Goal: Register for event/course

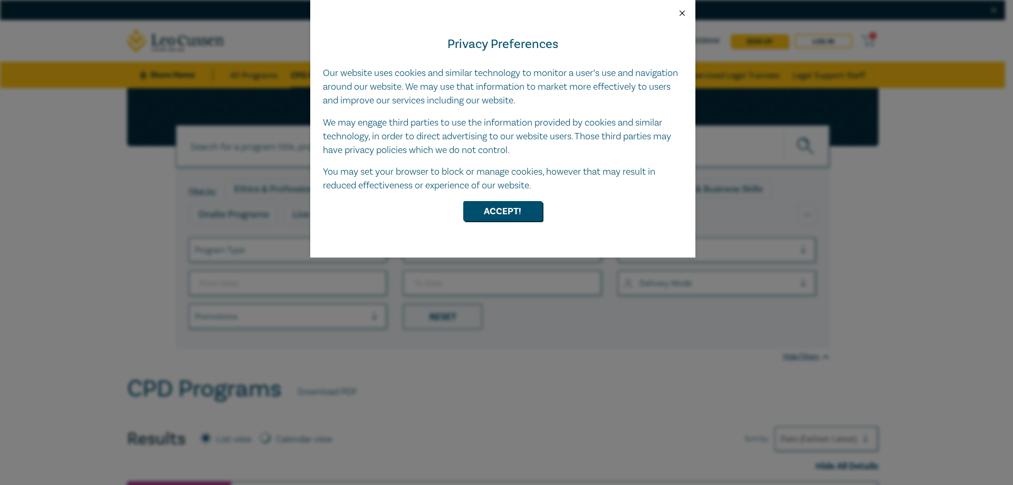
click at [681, 12] on button "Close" at bounding box center [682, 12] width 9 height 9
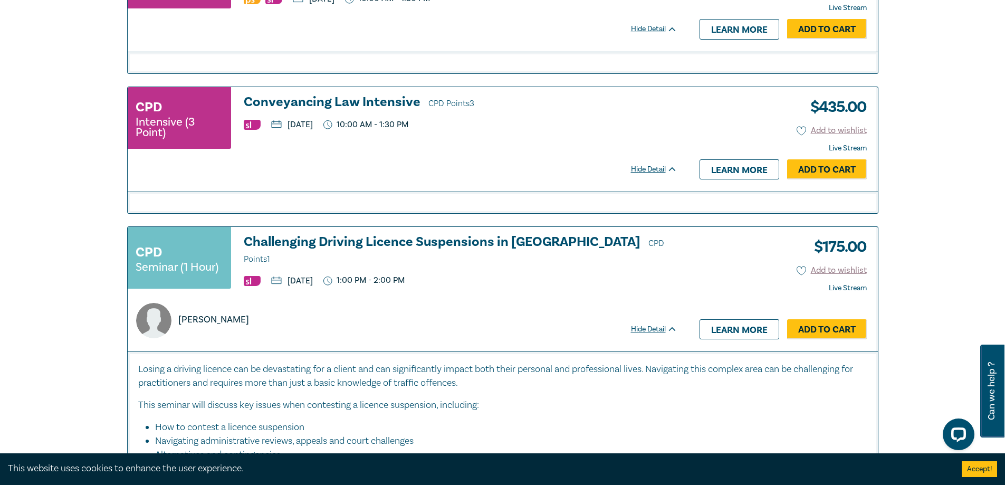
scroll to position [3378, 0]
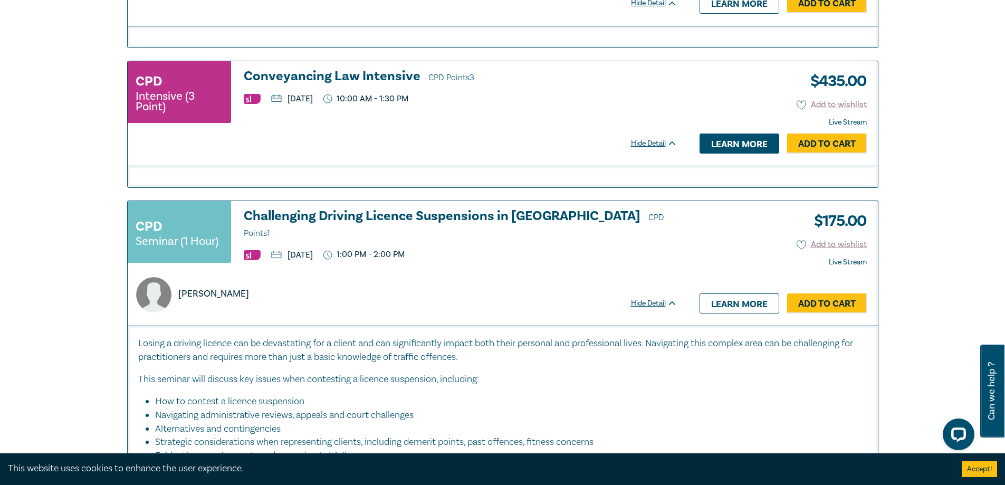
click at [728, 146] on link "Learn more" at bounding box center [740, 144] width 80 height 20
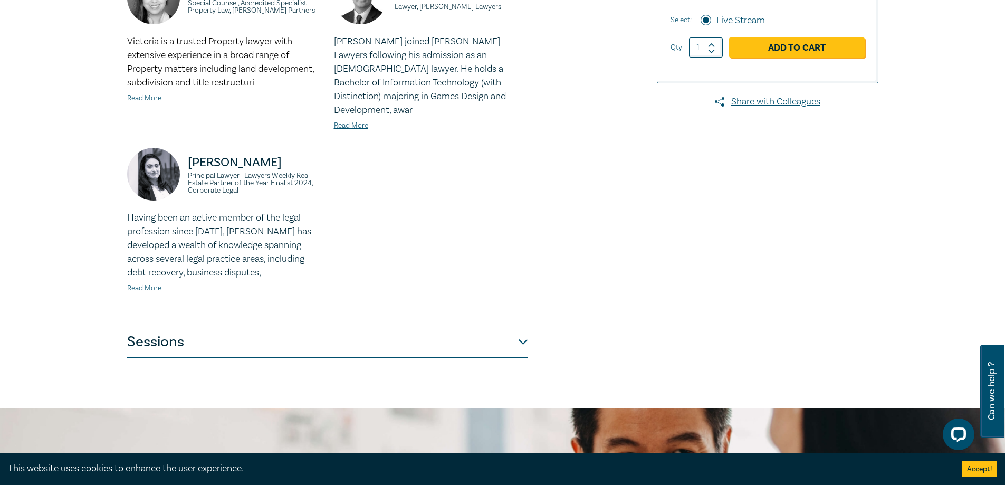
scroll to position [369, 0]
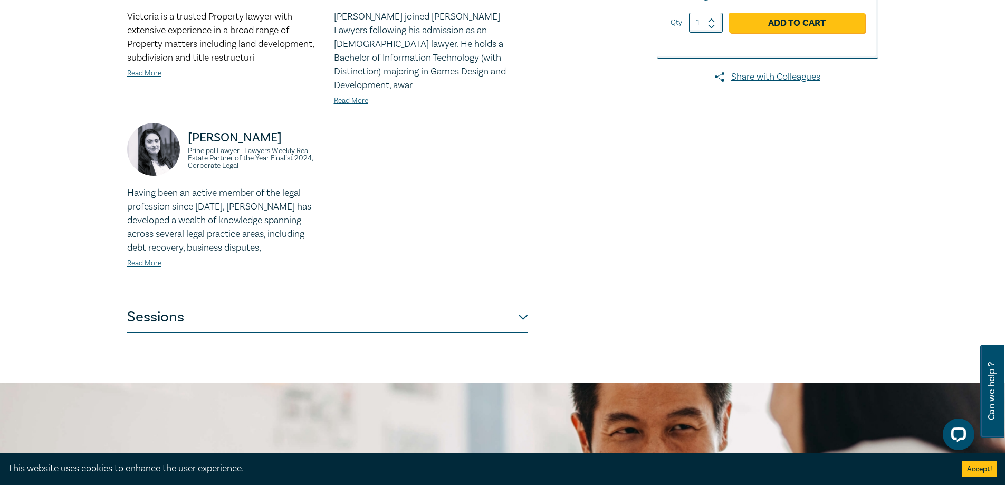
click at [522, 305] on button "Sessions" at bounding box center [327, 317] width 401 height 32
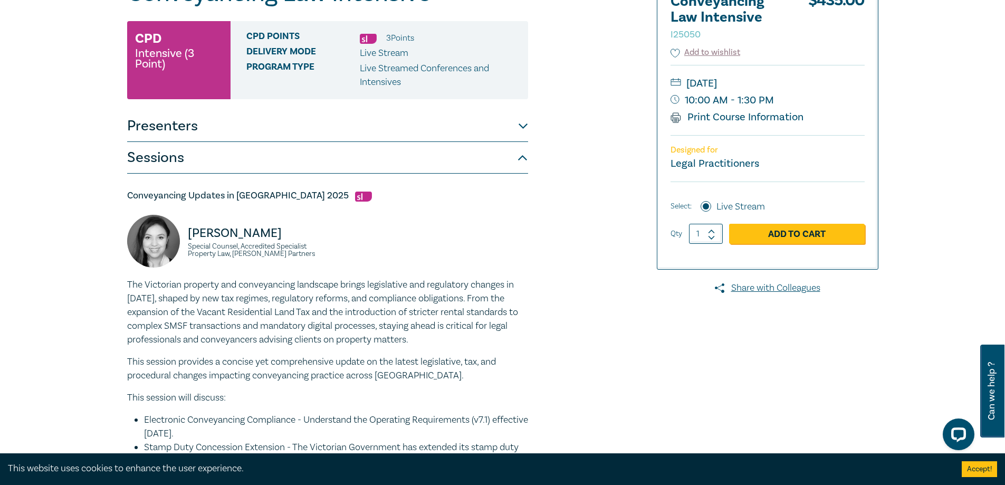
scroll to position [106, 0]
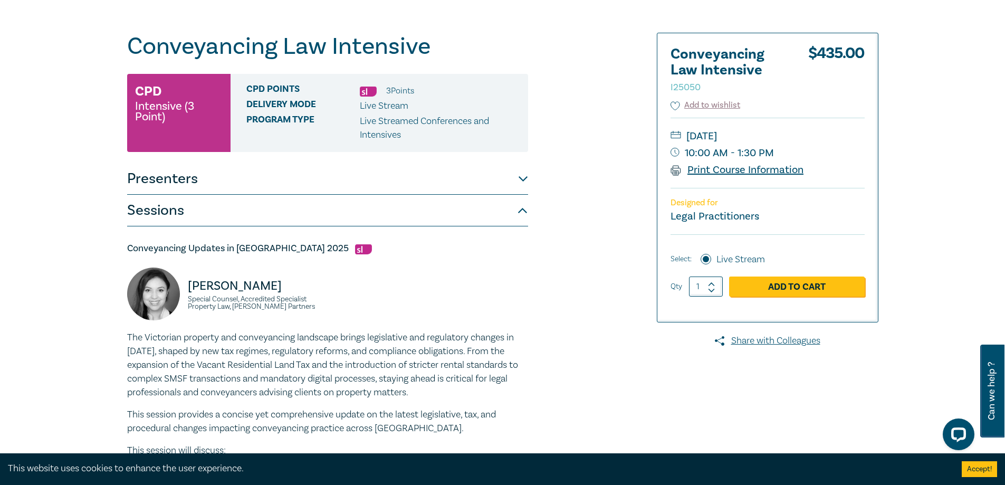
click at [716, 170] on link "Print Course Information" at bounding box center [738, 170] width 134 height 14
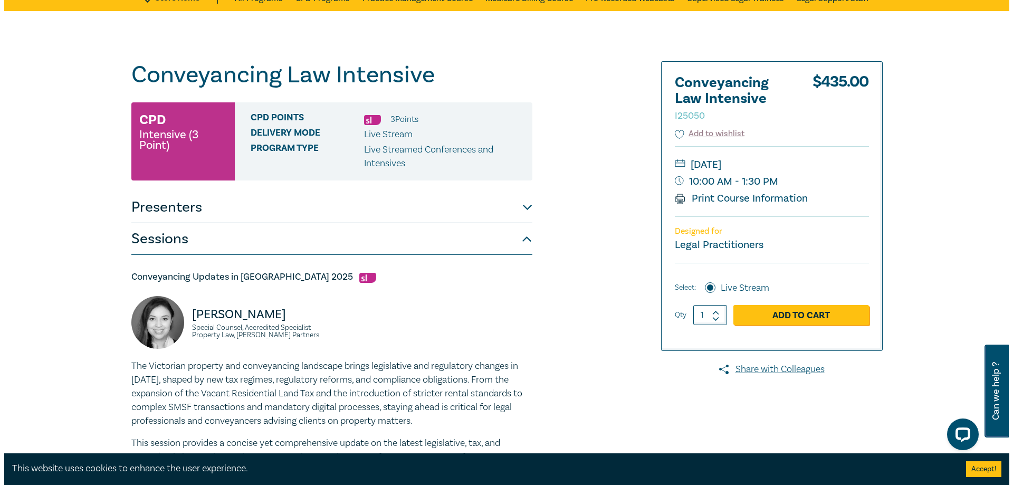
scroll to position [53, 0]
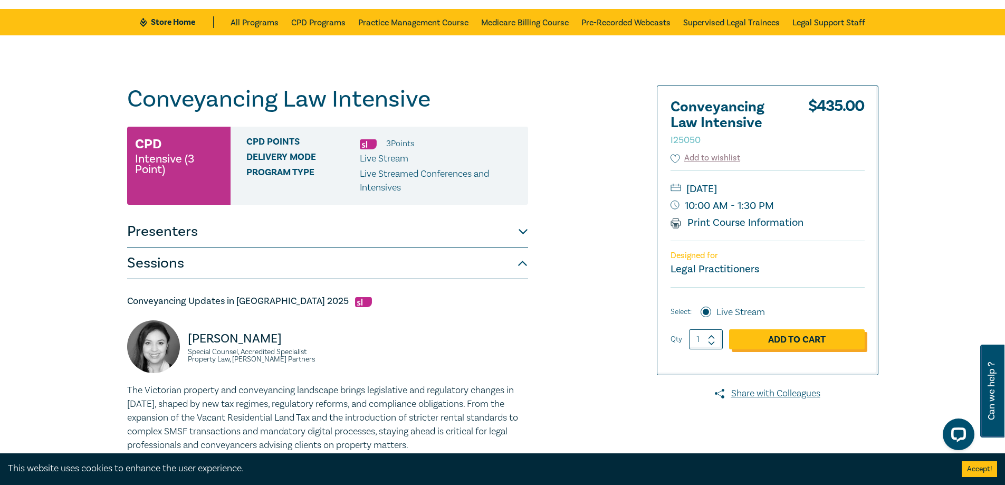
click at [792, 341] on link "Add to Cart" at bounding box center [797, 339] width 136 height 20
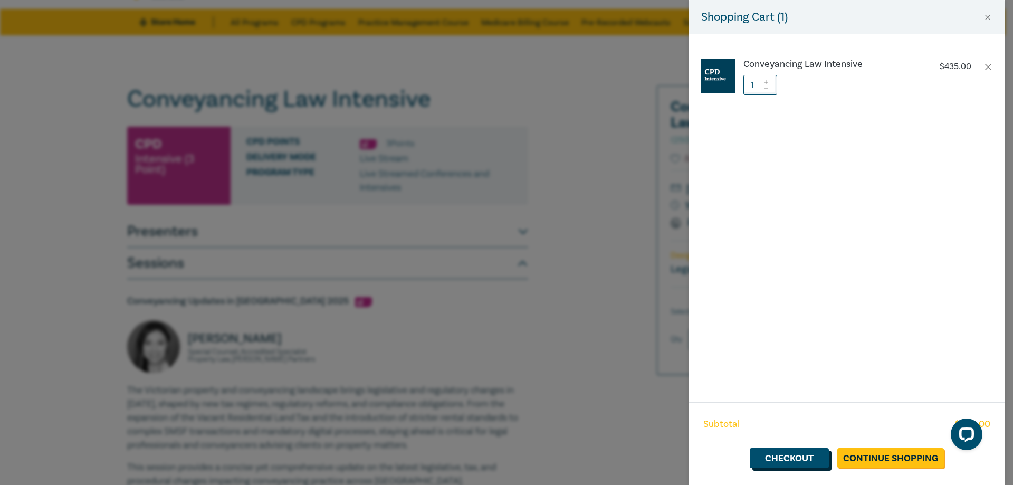
click at [802, 457] on link "Checkout" at bounding box center [789, 458] width 79 height 20
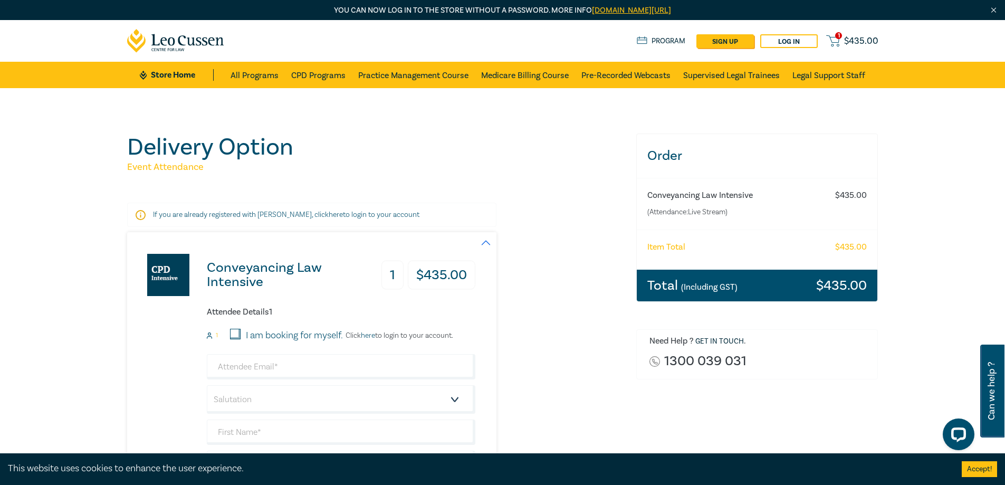
click at [234, 335] on input "I am booking for myself." at bounding box center [235, 334] width 11 height 11
checkbox input "true"
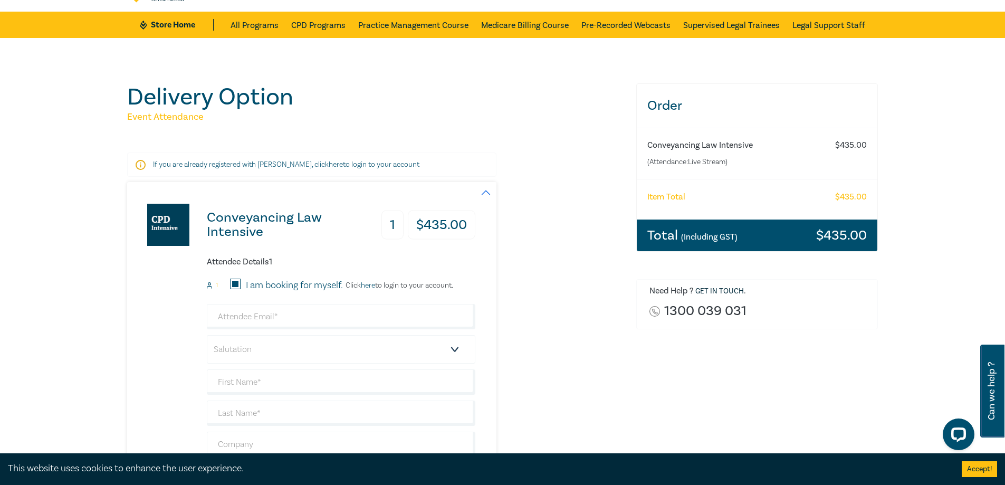
scroll to position [53, 0]
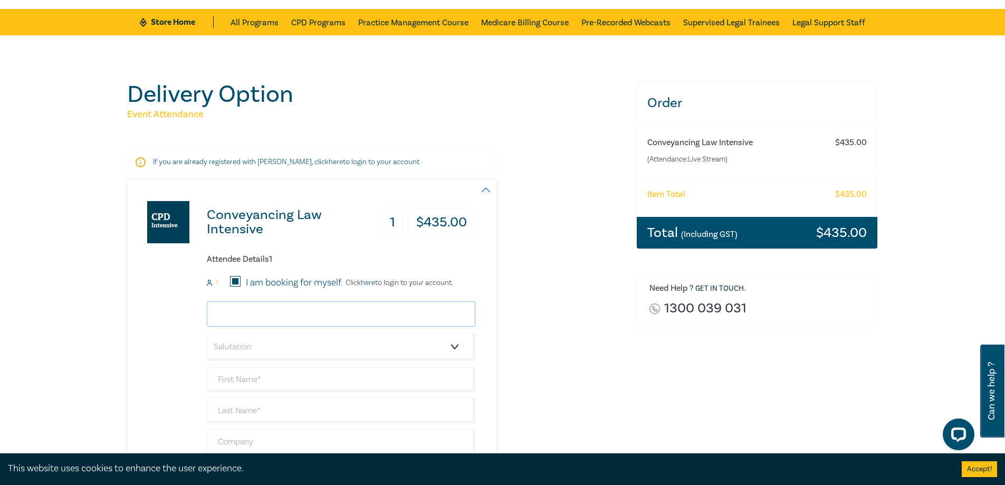
click at [230, 311] on input "email" at bounding box center [341, 313] width 269 height 25
type input "[PERSON_NAME][EMAIL_ADDRESS][DOMAIN_NAME]"
type input "[PERSON_NAME]"
type input "[GEOGRAPHIC_DATA]"
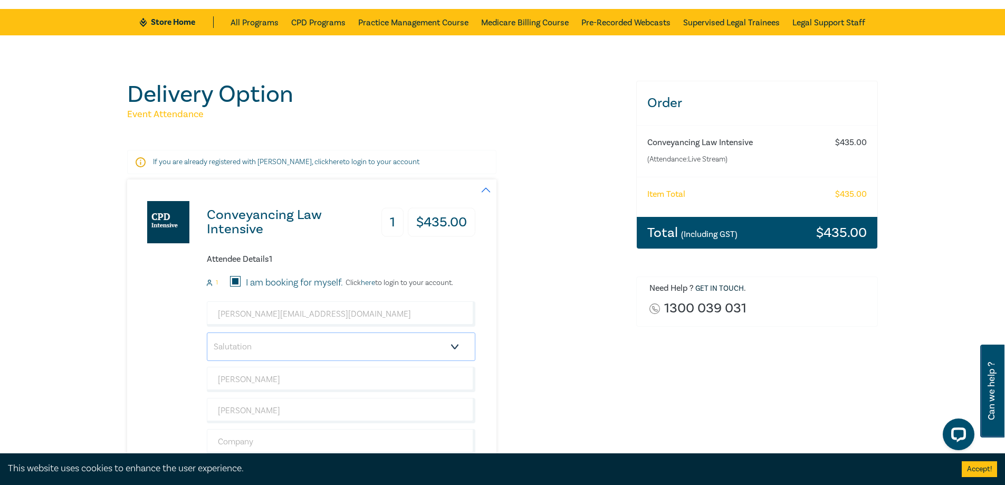
click at [328, 348] on select "Salutation Mr. Mrs. Ms. Miss Dr. Prof. Other" at bounding box center [341, 346] width 269 height 28
select select "Mrs."
click at [207, 332] on select "Salutation Mr. Mrs. Ms. Miss Dr. Prof. Other" at bounding box center [341, 346] width 269 height 28
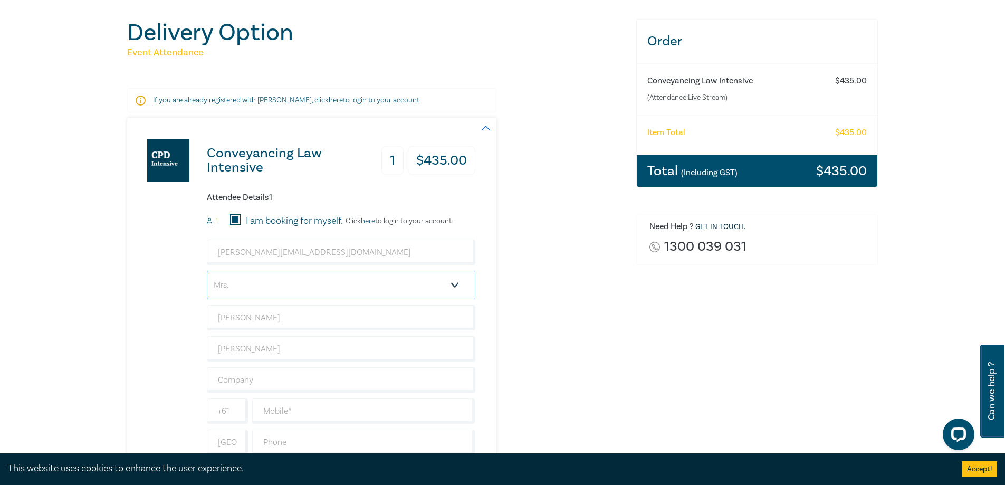
scroll to position [158, 0]
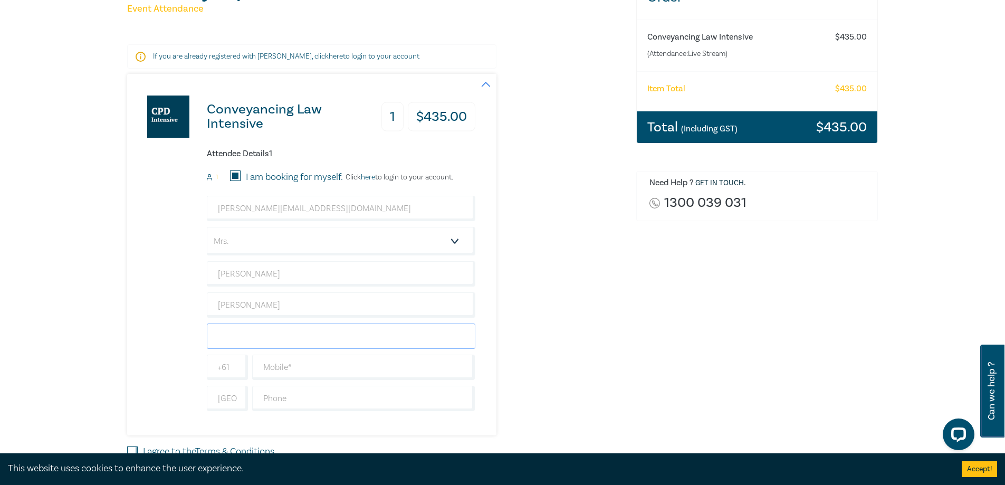
click at [317, 337] on input "text" at bounding box center [341, 336] width 269 height 25
type input "Ideal Conveyancing"
click at [319, 368] on input "text" at bounding box center [363, 367] width 223 height 25
click at [311, 397] on input "text" at bounding box center [363, 398] width 223 height 25
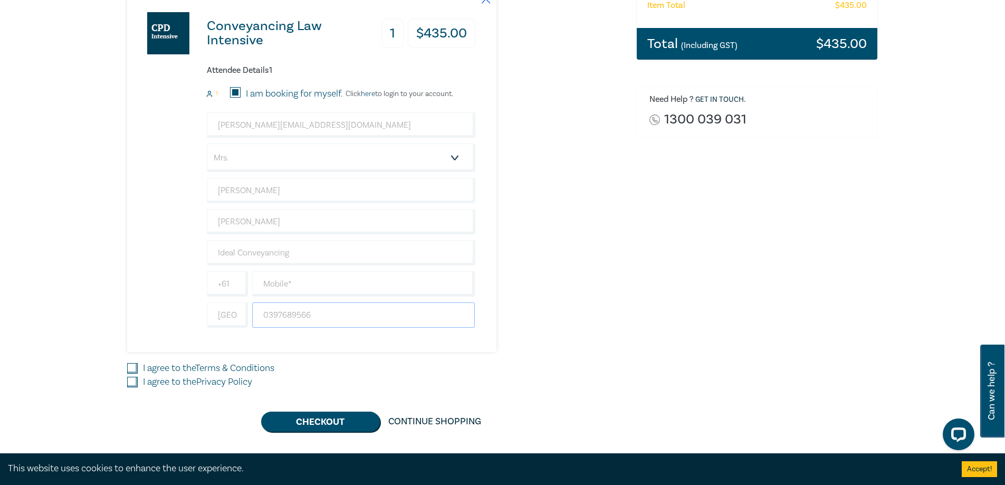
scroll to position [264, 0]
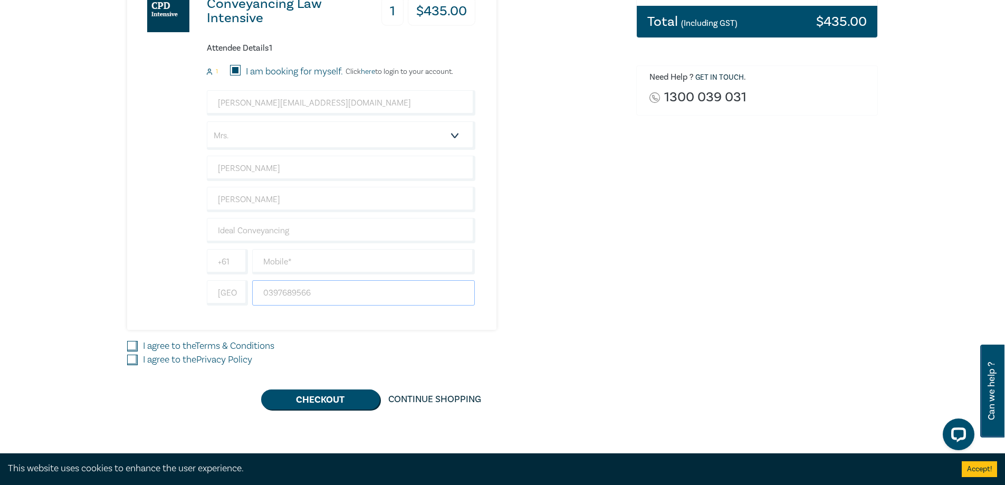
type input "0397689566"
click at [134, 347] on input "I agree to the Terms & Conditions" at bounding box center [132, 346] width 11 height 11
checkbox input "true"
click at [132, 364] on input "I agree to the Privacy Policy" at bounding box center [132, 360] width 11 height 11
checkbox input "true"
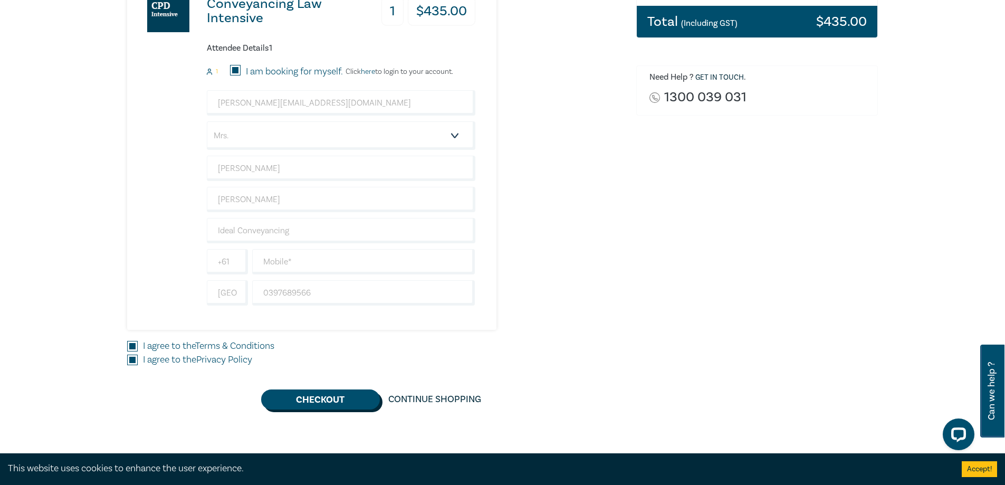
click at [330, 401] on button "Checkout" at bounding box center [320, 399] width 119 height 20
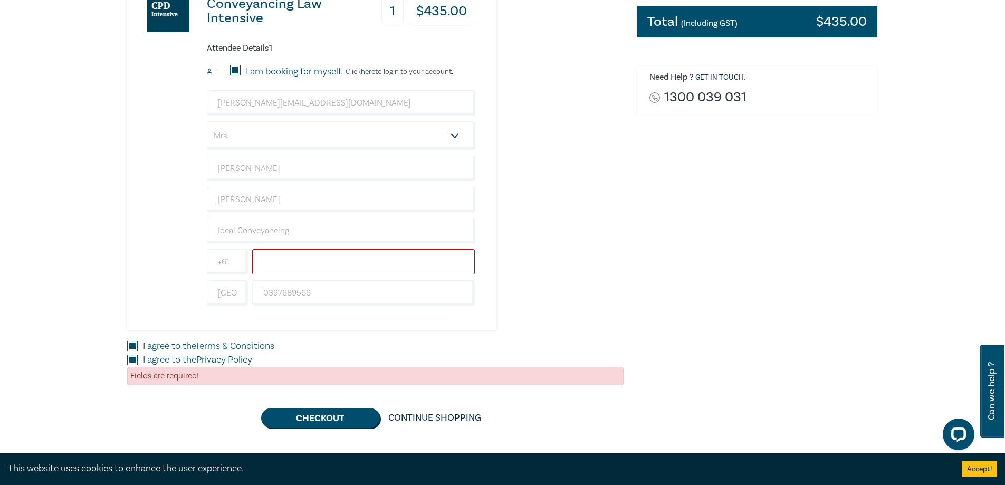
click at [273, 265] on input "text" at bounding box center [363, 261] width 223 height 25
type input "0438121278"
click at [320, 421] on button "Checkout" at bounding box center [320, 418] width 119 height 20
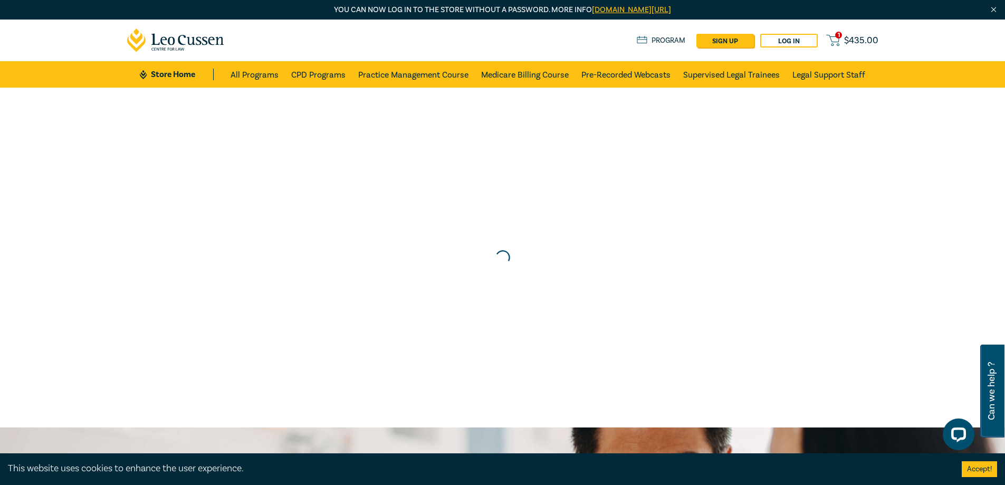
scroll to position [0, 0]
